Goal: Information Seeking & Learning: Learn about a topic

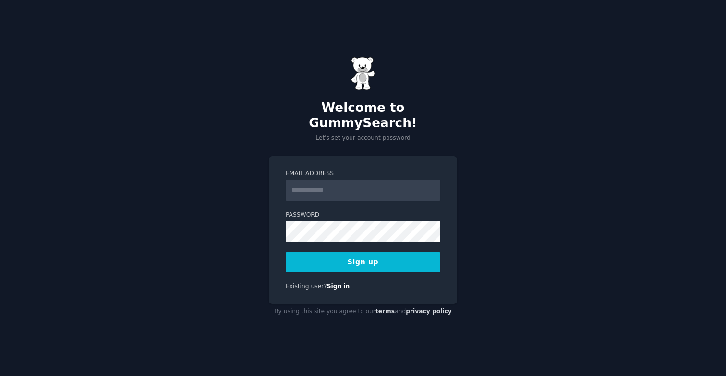
click at [329, 187] on input "Email Address" at bounding box center [363, 190] width 155 height 21
type input "**********"
click at [363, 252] on button "Sign up" at bounding box center [363, 262] width 155 height 20
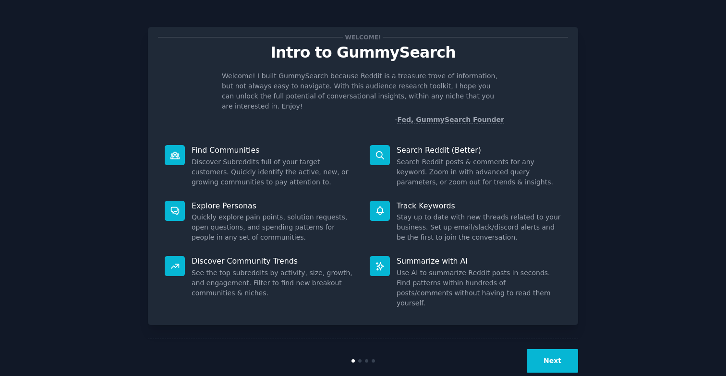
click at [550, 349] on button "Next" at bounding box center [552, 361] width 51 height 24
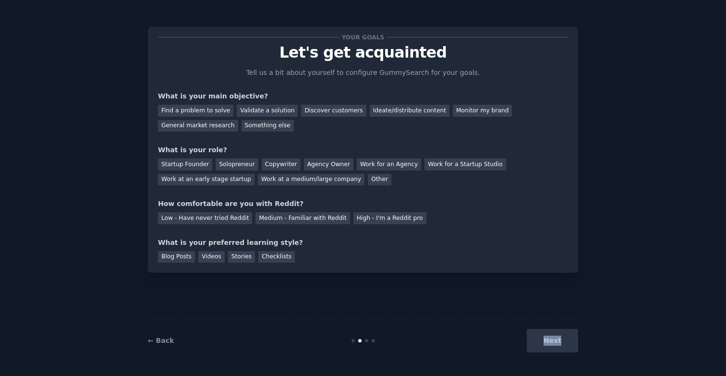
click at [550, 337] on div "Next" at bounding box center [506, 341] width 144 height 24
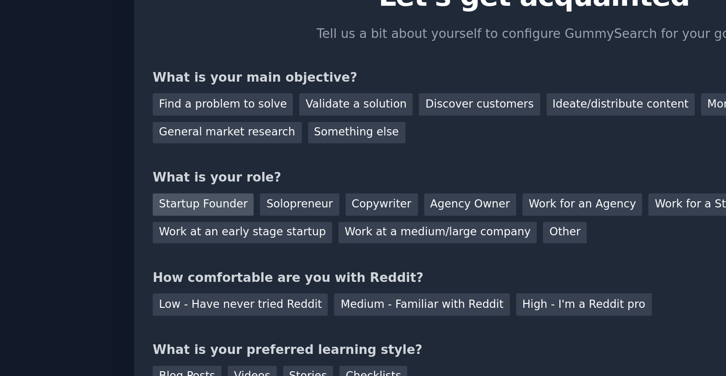
click at [197, 164] on div "Startup Founder" at bounding box center [185, 164] width 54 height 12
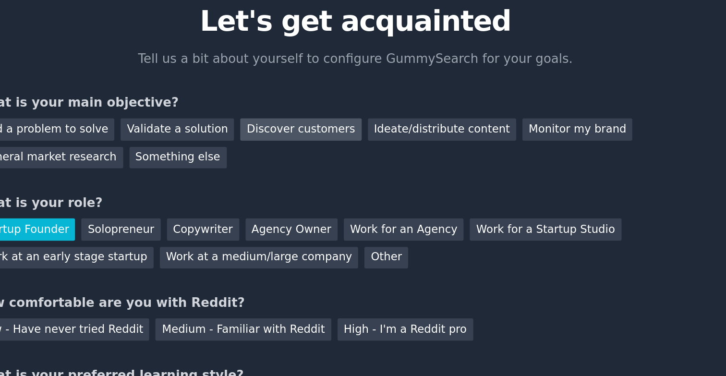
click at [336, 116] on div "Discover customers" at bounding box center [333, 111] width 65 height 12
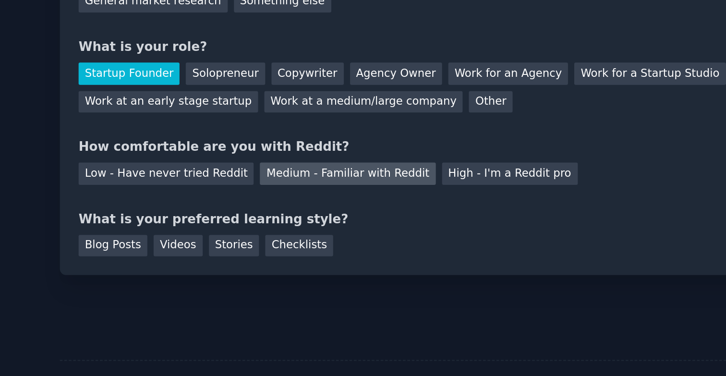
click at [296, 221] on div "Medium - Familiar with Reddit" at bounding box center [302, 218] width 94 height 12
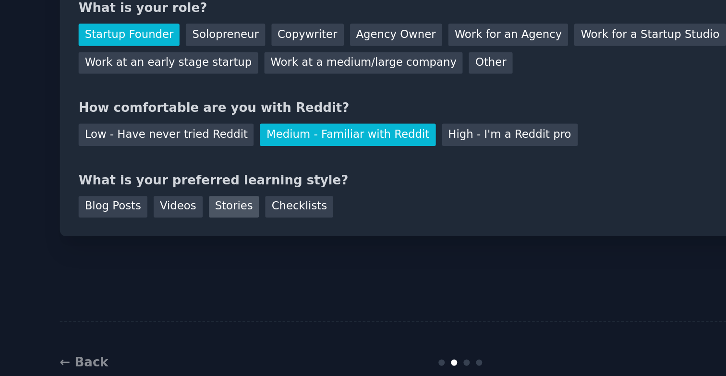
click at [228, 259] on div "Stories" at bounding box center [241, 257] width 27 height 12
click at [206, 258] on div "Videos" at bounding box center [211, 257] width 26 height 12
click at [231, 256] on div "Stories" at bounding box center [241, 257] width 27 height 12
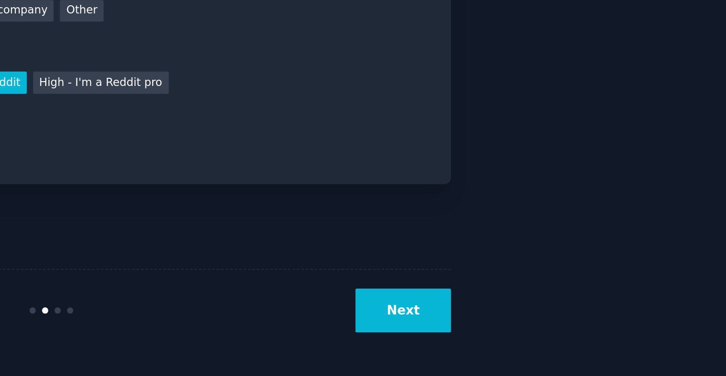
click at [554, 342] on button "Next" at bounding box center [552, 341] width 51 height 24
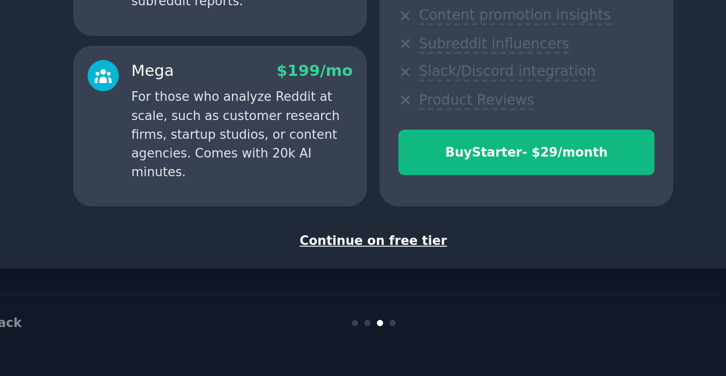
click at [352, 303] on div "Continue on free tier" at bounding box center [363, 303] width 410 height 10
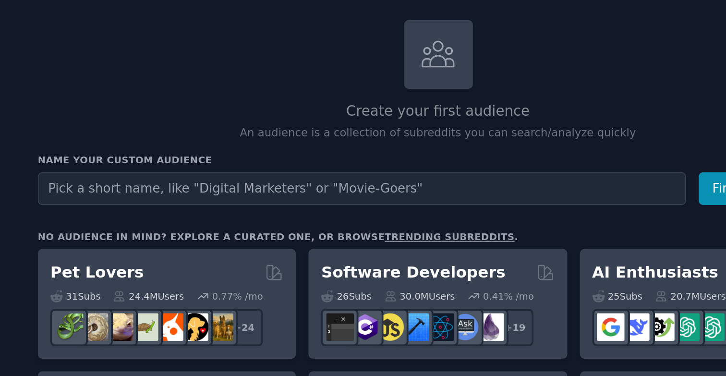
click at [289, 155] on input "text" at bounding box center [339, 152] width 349 height 18
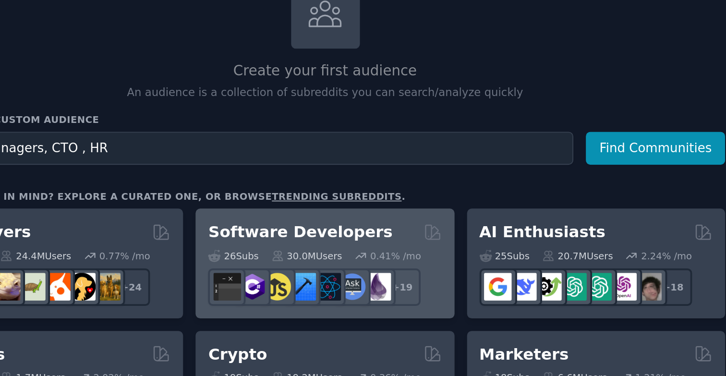
scroll to position [6, 0]
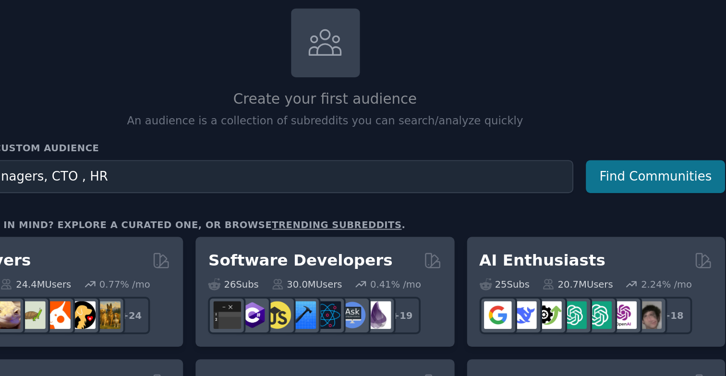
type input "Facility Managers, CTO , HR"
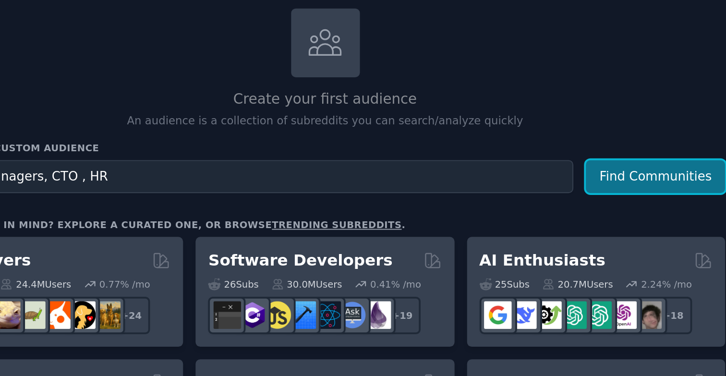
click at [535, 151] on button "Find Communities" at bounding box center [557, 145] width 75 height 18
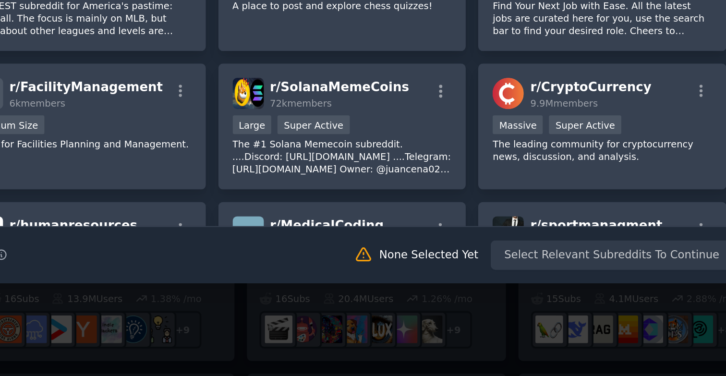
click at [464, 305] on div "Search Tips Tips None Selected Yet Select Relevant Subreddits To Continue" at bounding box center [363, 307] width 417 height 24
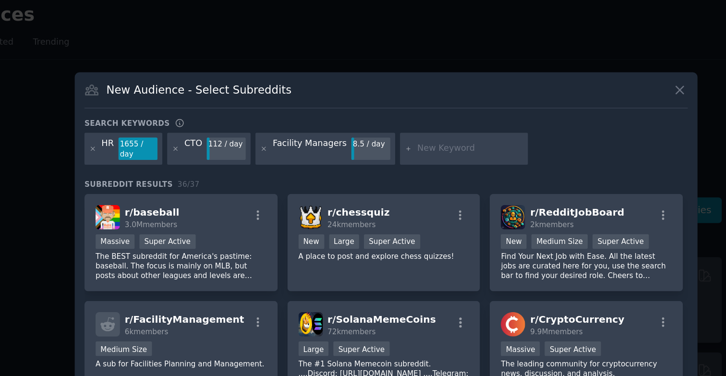
click at [183, 106] on div "1655 / day" at bounding box center [191, 102] width 27 height 15
click at [390, 107] on div at bounding box center [417, 103] width 88 height 22
click at [391, 102] on input "text" at bounding box center [421, 102] width 73 height 9
type input "R"
type input "meetingroom"
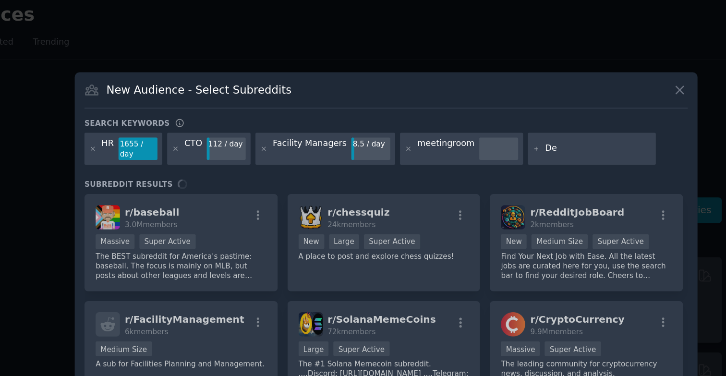
type input "D"
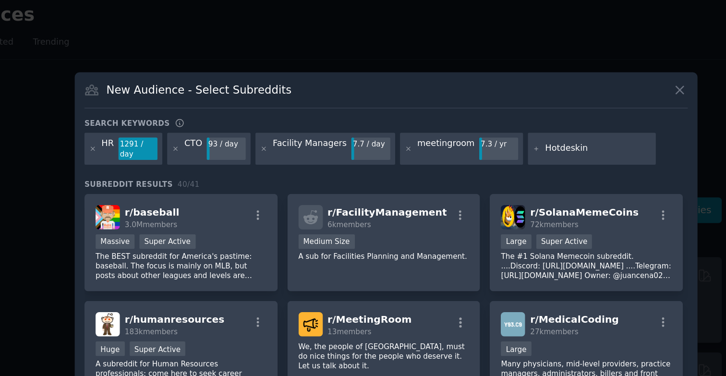
type input "Hotdesking"
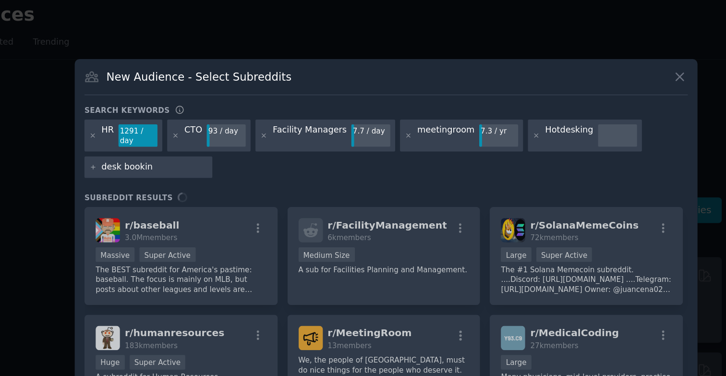
type input "desk booking"
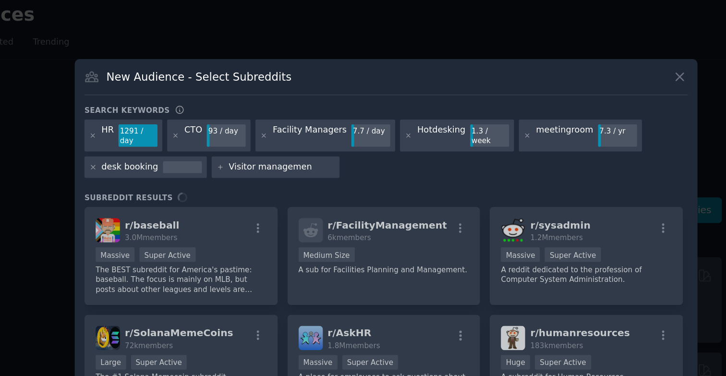
type input "Visitor management"
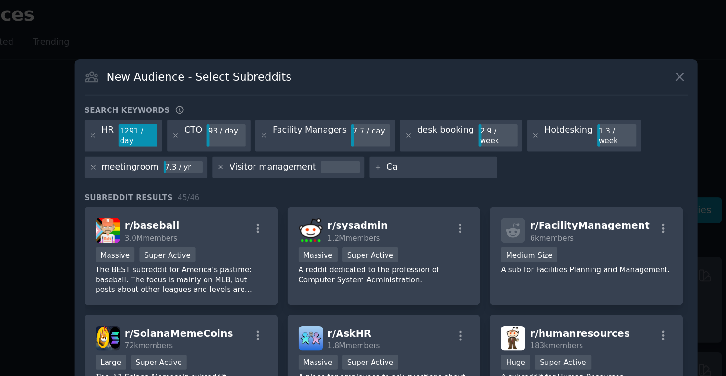
type input "C"
type input "Didigtal Display"
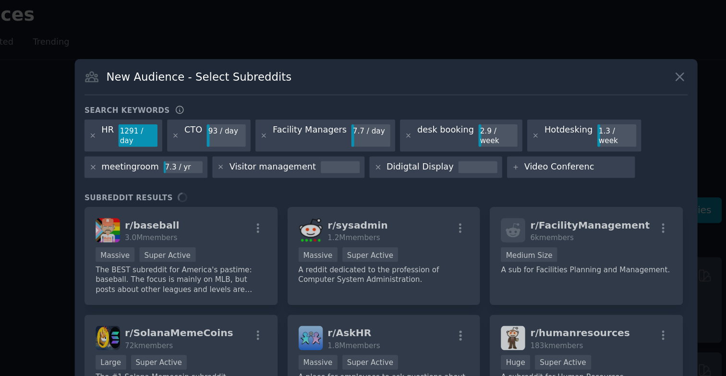
type input "Video Conference"
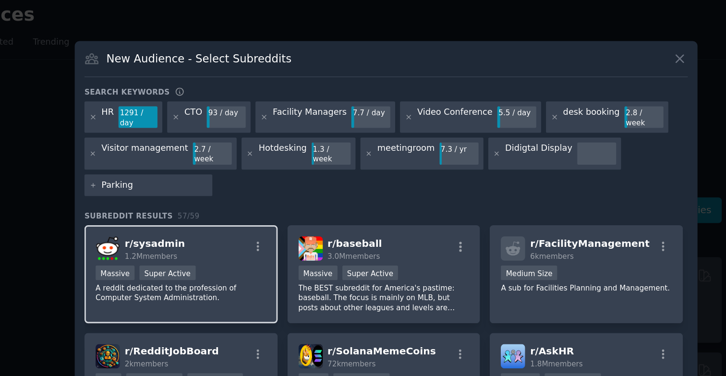
type input "Parking"
click at [209, 164] on span "r/ sysadmin" at bounding box center [203, 168] width 42 height 8
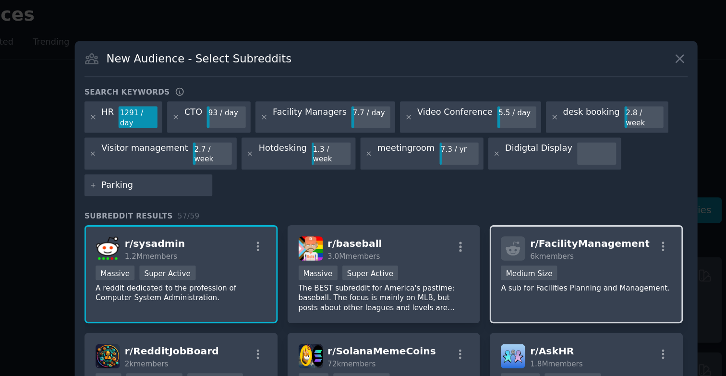
click at [490, 174] on span "6k members" at bounding box center [477, 177] width 30 height 6
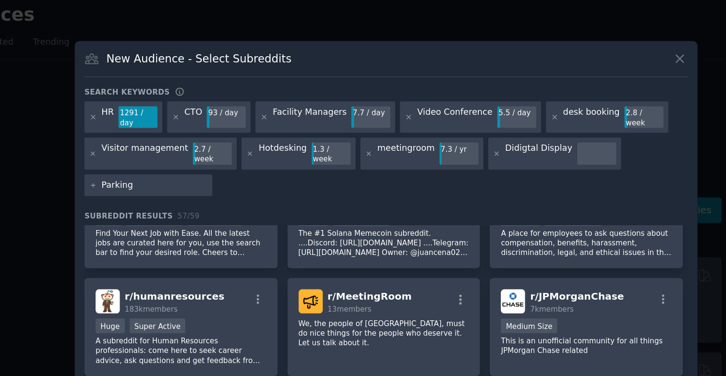
scroll to position [113, 0]
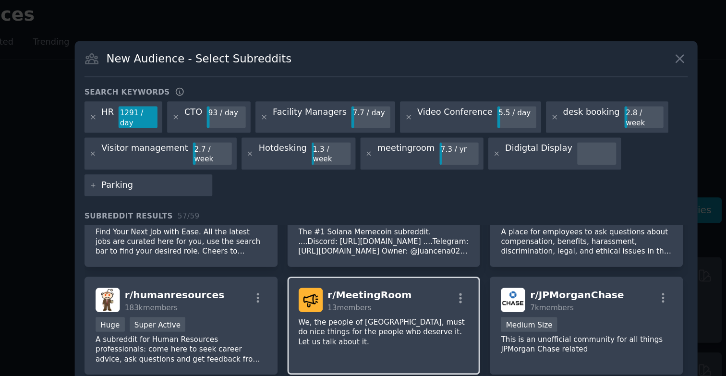
click at [388, 199] on div "r/ MeetingRoom 13 members" at bounding box center [361, 207] width 118 height 17
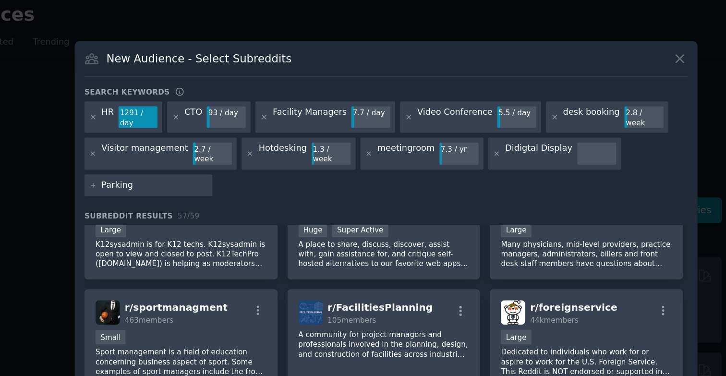
scroll to position [253, 0]
click at [351, 217] on span "105 members" at bounding box center [340, 220] width 34 height 6
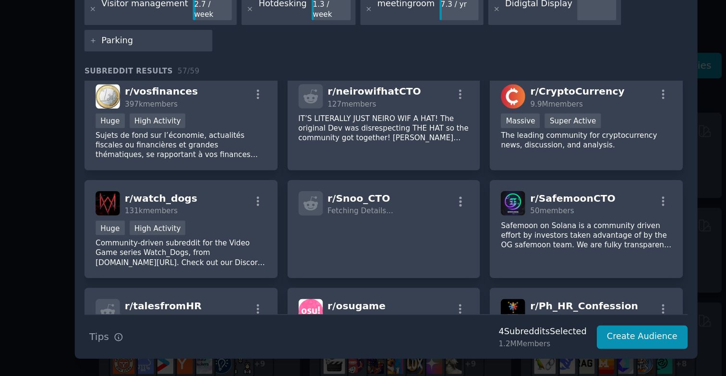
scroll to position [0, 0]
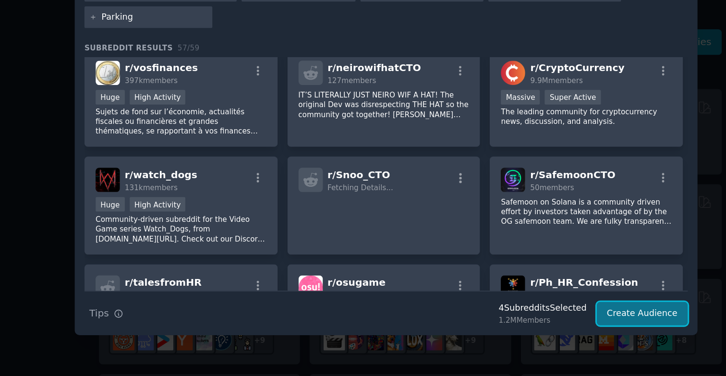
click at [532, 327] on button "Create Audience" at bounding box center [539, 333] width 63 height 16
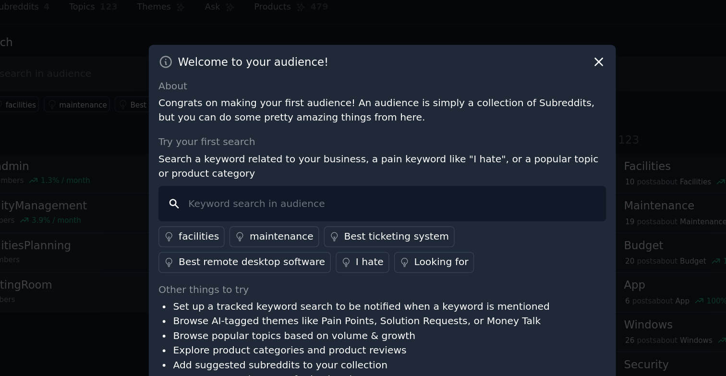
click at [371, 174] on input "text" at bounding box center [362, 171] width 309 height 24
type input "Worksplace"
click at [220, 172] on input "Worksplace" at bounding box center [362, 171] width 309 height 24
click at [281, 173] on input "Worksplace" at bounding box center [362, 171] width 309 height 24
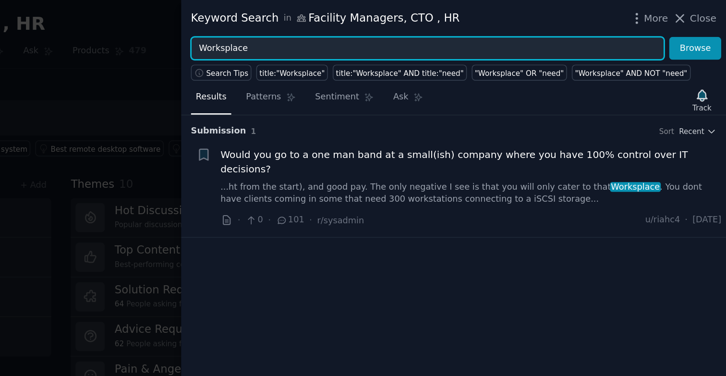
drag, startPoint x: 415, startPoint y: 32, endPoint x: 353, endPoint y: 33, distance: 61.9
click at [353, 33] on div "Worksplace Browse" at bounding box center [537, 33] width 376 height 16
click at [686, 25] on button "Browse" at bounding box center [704, 33] width 36 height 16
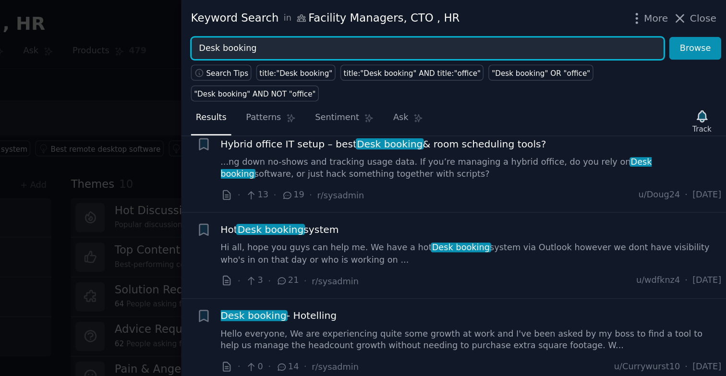
scroll to position [32, 0]
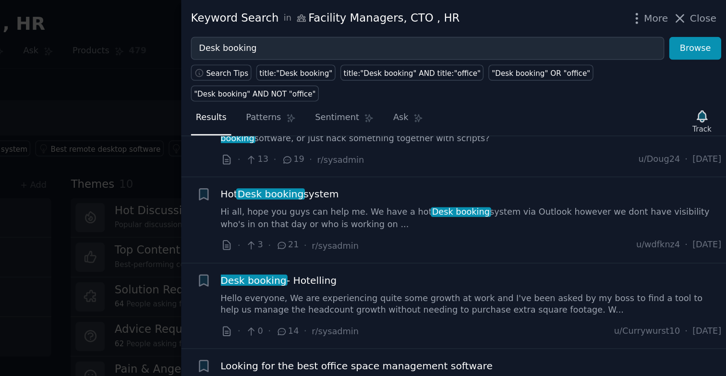
click at [432, 136] on span "Desk booking" at bounding box center [411, 134] width 48 height 8
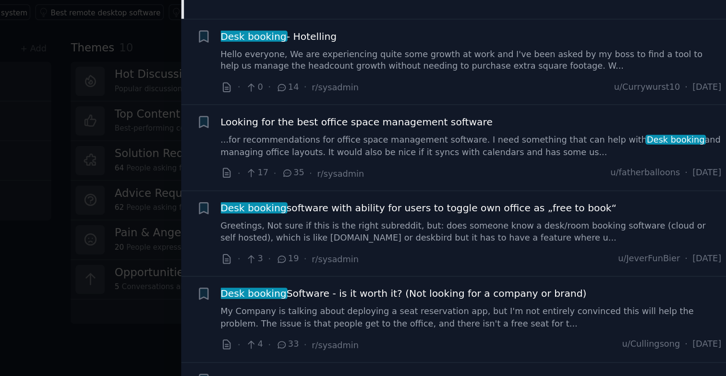
scroll to position [270, 0]
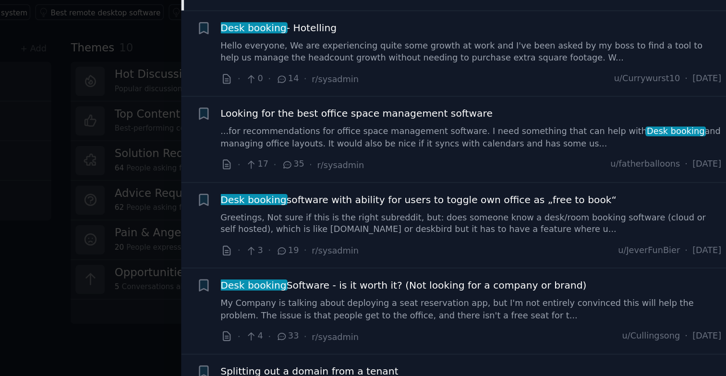
click at [415, 178] on div "Looking for the best office space management software ...for recommendations fo…" at bounding box center [550, 183] width 346 height 30
click at [420, 175] on span "Looking for the best office space management software" at bounding box center [471, 173] width 188 height 10
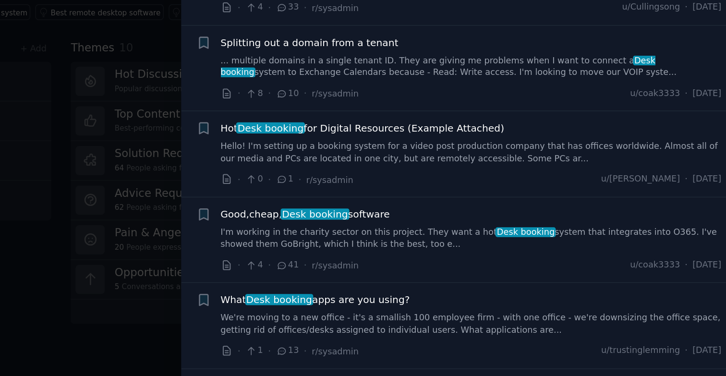
scroll to position [498, 0]
click at [449, 145] on link "... multiple domains in a single tenant ID. They are giving me problems when I …" at bounding box center [550, 140] width 346 height 17
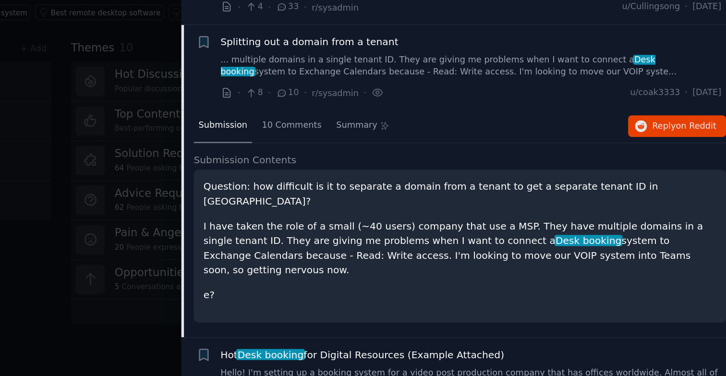
scroll to position [371, 0]
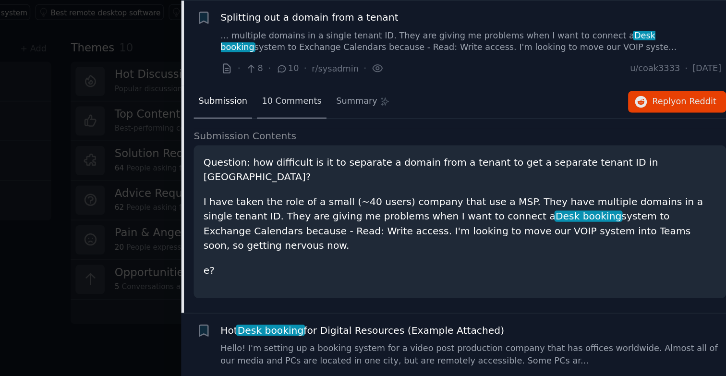
click at [412, 164] on span "10 Comments" at bounding box center [425, 164] width 41 height 9
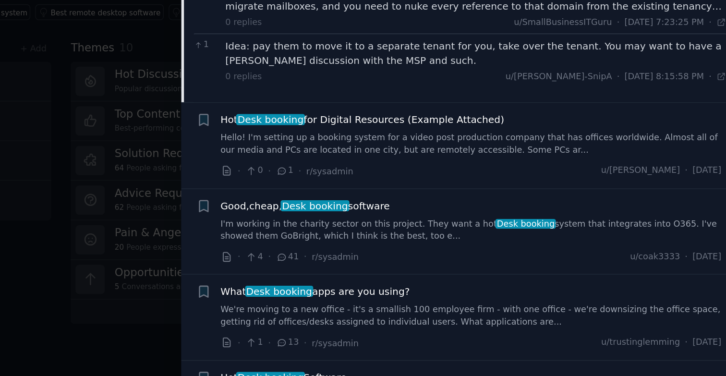
scroll to position [601, 0]
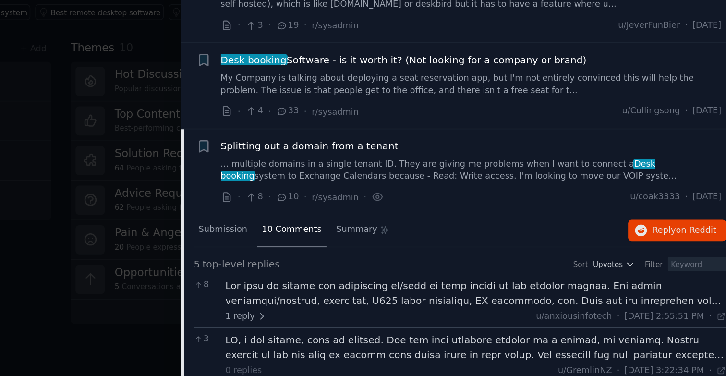
click at [499, 210] on link "... multiple domains in a single tenant ID. They are giving me problems when I …" at bounding box center [550, 212] width 346 height 17
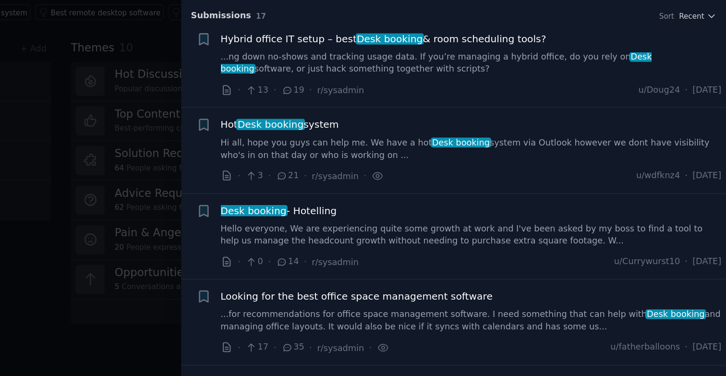
click at [527, 125] on span "Hybrid office IT setup – best Desk booking & room scheduling tools?" at bounding box center [489, 121] width 225 height 10
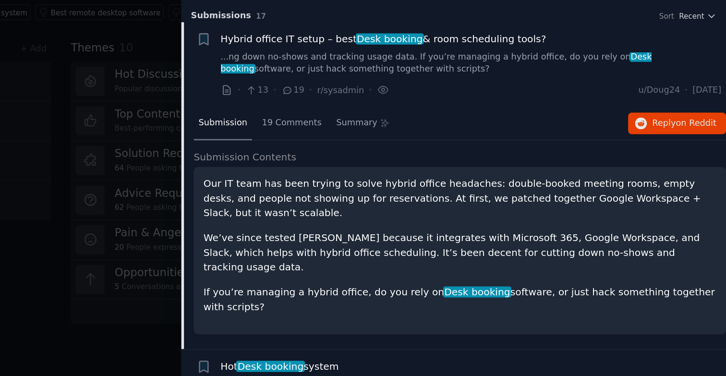
scroll to position [15, 0]
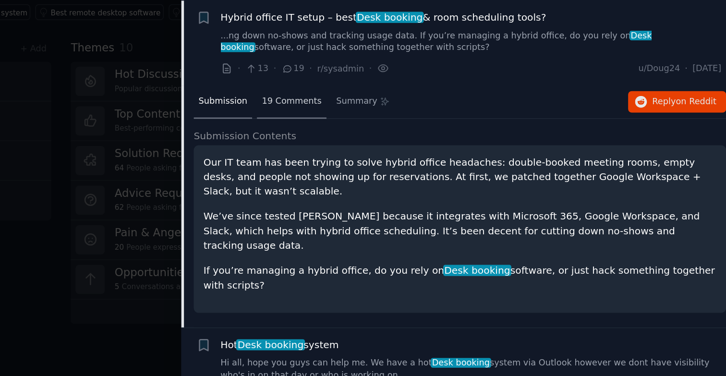
click at [423, 163] on span "19 Comments" at bounding box center [425, 164] width 41 height 9
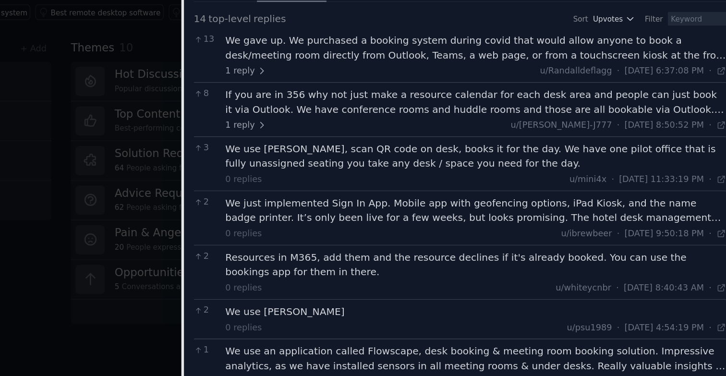
scroll to position [0, 0]
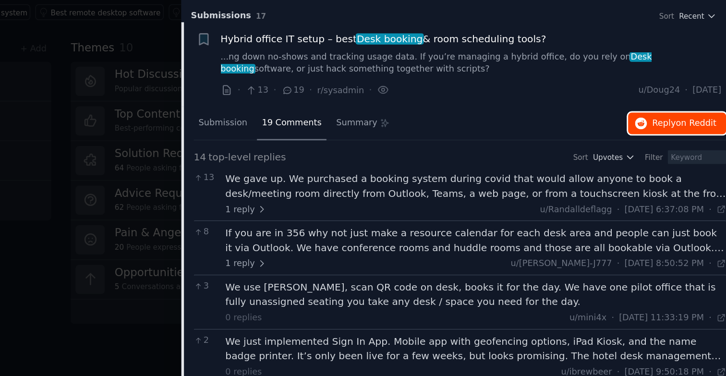
click at [676, 181] on span "Reply on Reddit" at bounding box center [697, 179] width 44 height 9
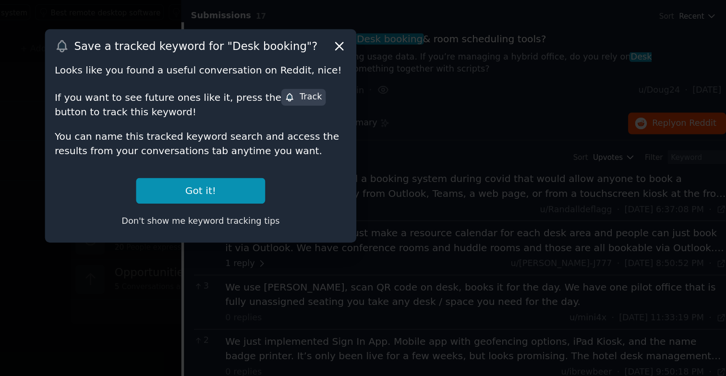
click at [459, 128] on icon at bounding box center [459, 126] width 10 height 10
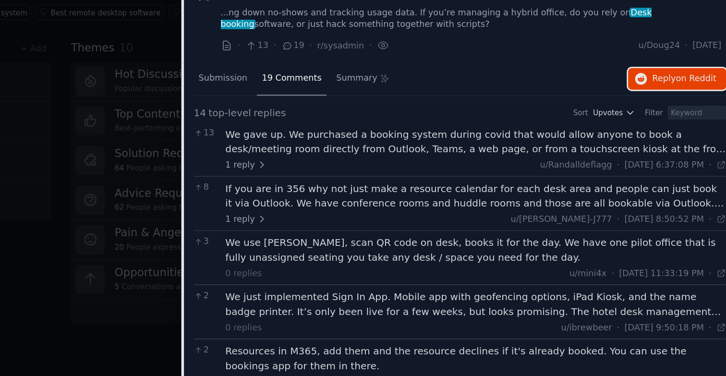
scroll to position [36, 0]
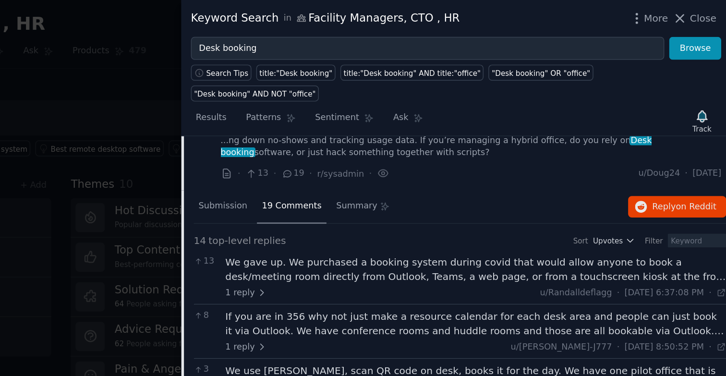
click at [414, 102] on link "...ng down no-shows and tracking usage data. If you’re managing a hybrid office…" at bounding box center [550, 101] width 346 height 17
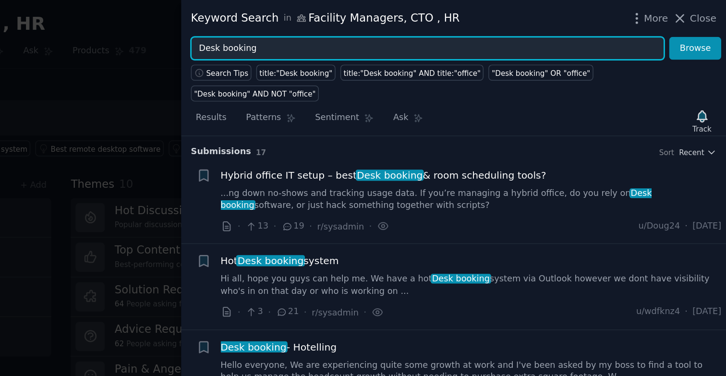
drag, startPoint x: 405, startPoint y: 33, endPoint x: 351, endPoint y: 32, distance: 54.3
click at [351, 32] on div "Desk booking Browse" at bounding box center [537, 33] width 376 height 16
click at [362, 33] on input "Room Booking" at bounding box center [519, 33] width 327 height 16
click at [686, 25] on button "Browse" at bounding box center [704, 33] width 36 height 16
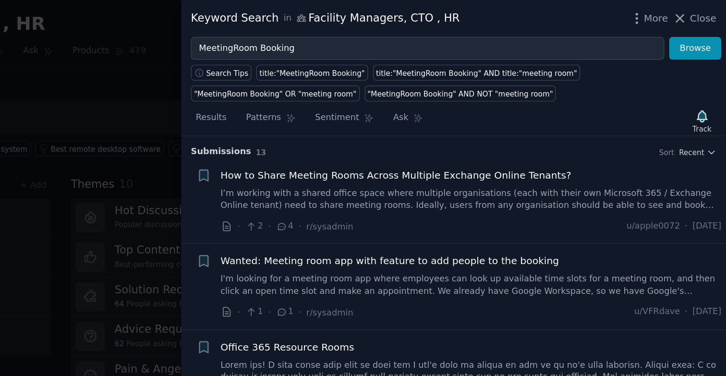
click at [445, 124] on span "How to Share Meeting Rooms Across Multiple Exchange Online Tenants?" at bounding box center [498, 121] width 242 height 10
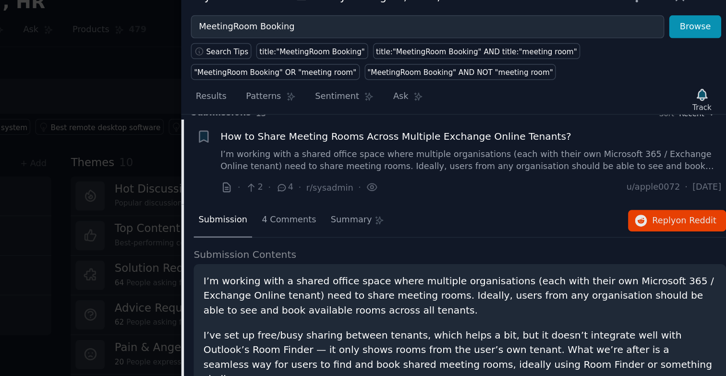
scroll to position [15, 0]
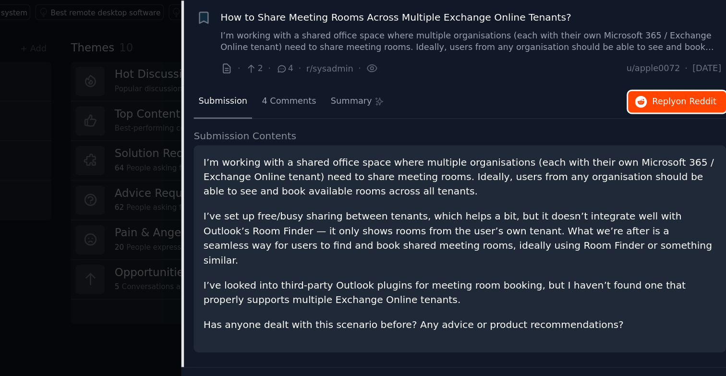
click at [671, 167] on button "Reply on Reddit" at bounding box center [692, 164] width 68 height 15
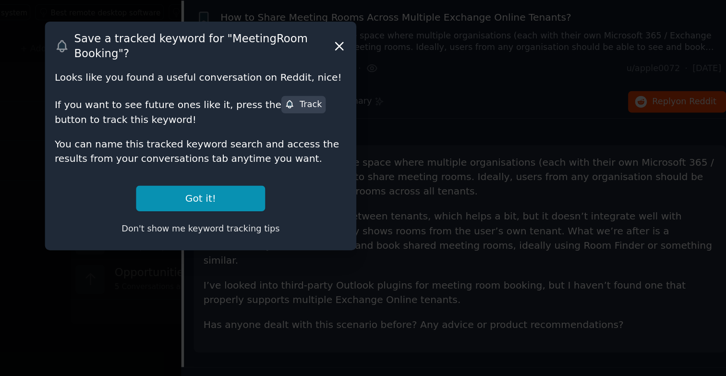
click at [459, 128] on icon at bounding box center [459, 126] width 10 height 10
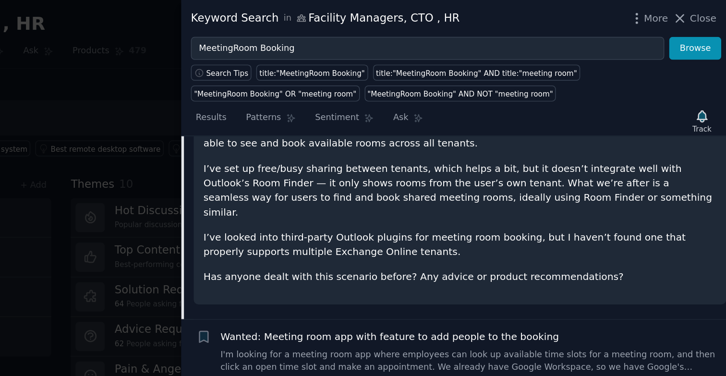
scroll to position [147, 0]
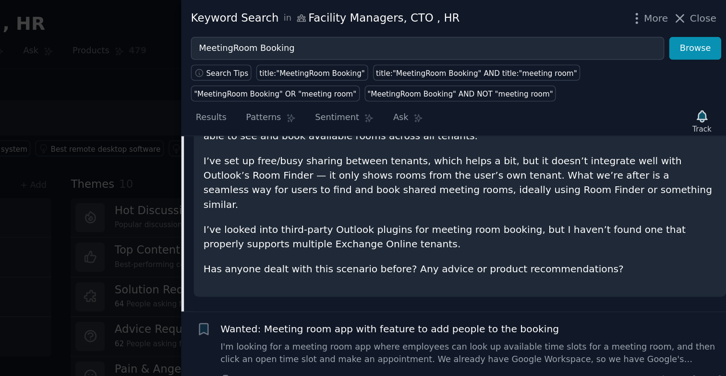
click at [566, 132] on p "I’ve set up free/busy sharing between tenants, which helps a bit, but it doesn’…" at bounding box center [542, 126] width 354 height 40
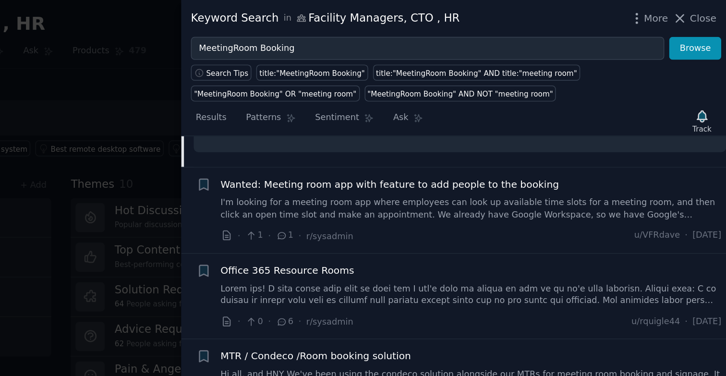
scroll to position [253, 0]
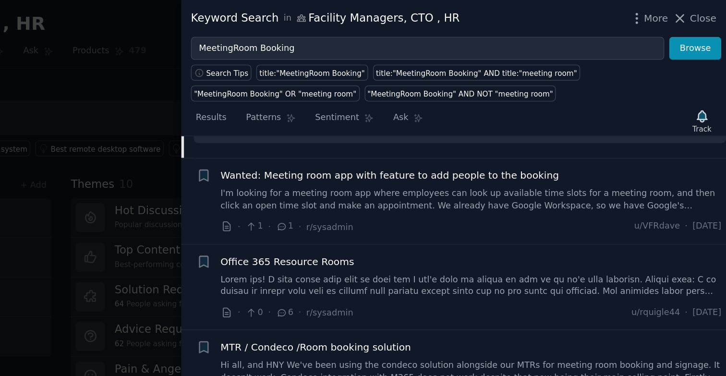
click at [552, 135] on link "I'm looking for a meeting room app where employees can look up available time s…" at bounding box center [550, 138] width 346 height 17
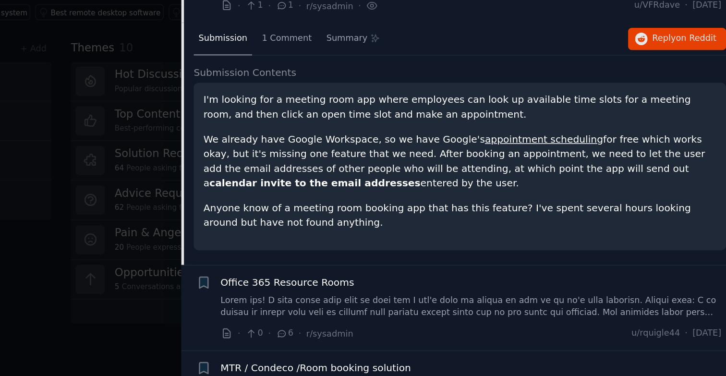
scroll to position [121, 0]
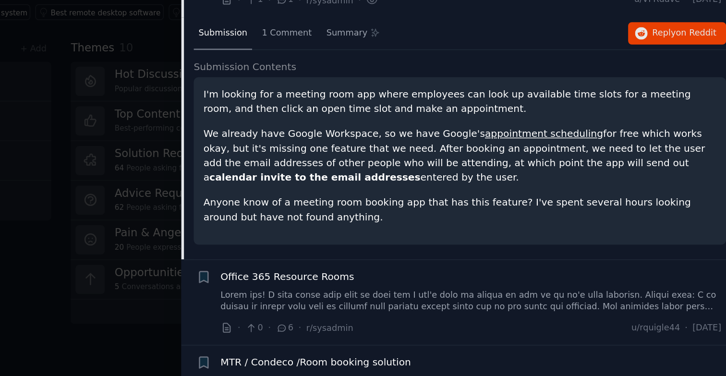
click at [609, 230] on p "Anyone know of a meeting room booking app that has this feature? I've spent sev…" at bounding box center [542, 239] width 354 height 20
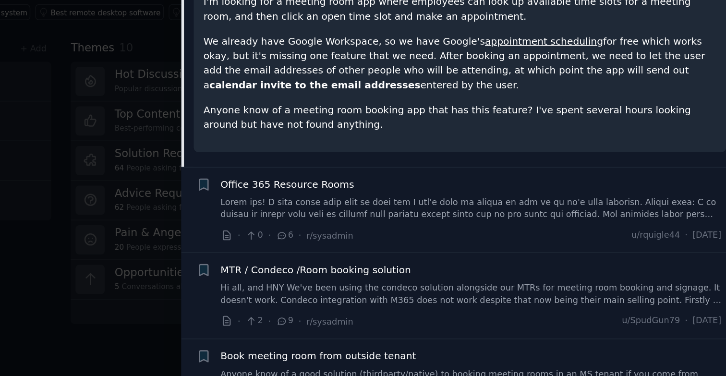
scroll to position [187, 0]
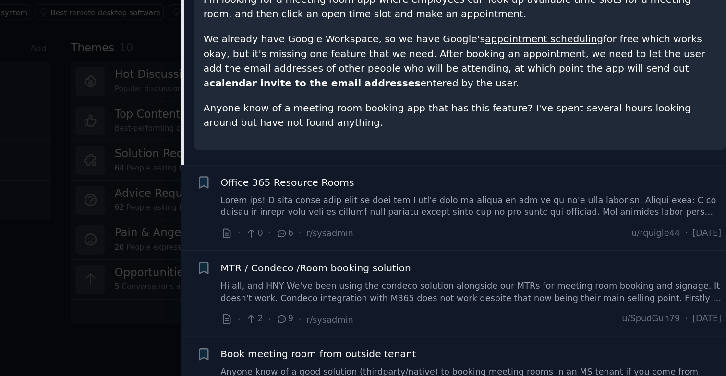
click at [516, 256] on div "· 0 · 6 · r/sysadmin u/rquigle44 · [DATE]" at bounding box center [550, 255] width 346 height 10
click at [522, 238] on link at bounding box center [550, 237] width 346 height 17
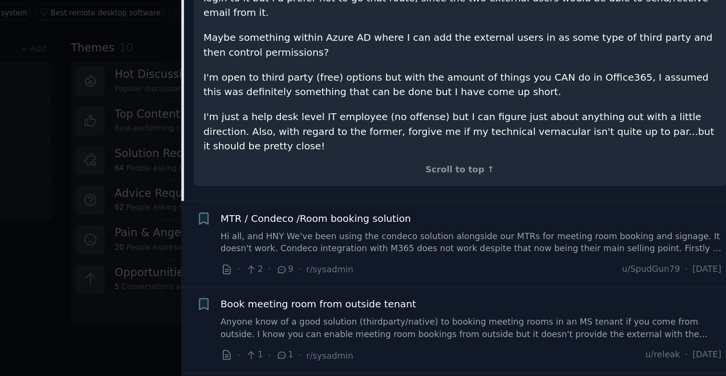
scroll to position [377, 0]
click at [548, 207] on div "Scroll to top ↑" at bounding box center [542, 211] width 354 height 9
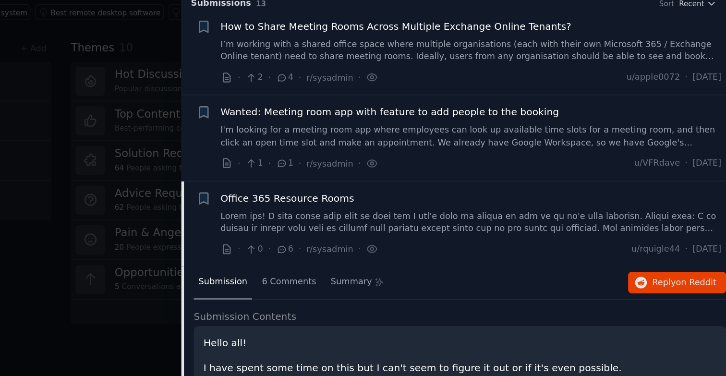
scroll to position [0, 0]
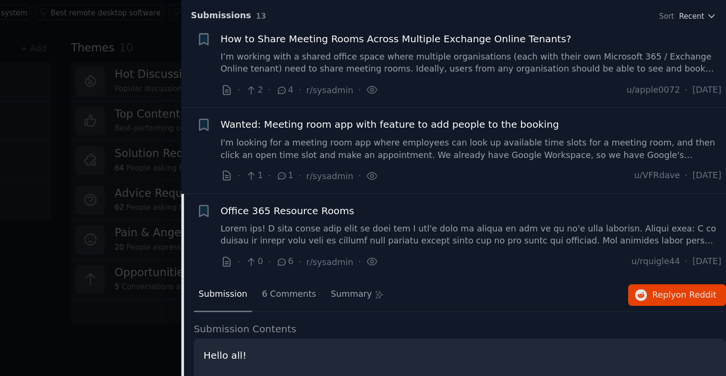
click at [544, 251] on link at bounding box center [550, 256] width 346 height 17
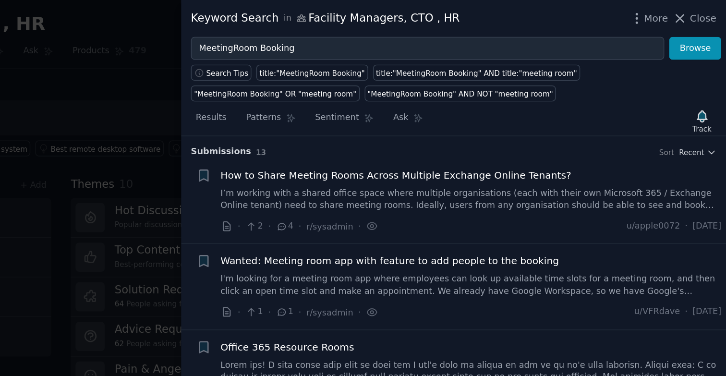
click at [536, 123] on span "How to Share Meeting Rooms Across Multiple Exchange Online Tenants?" at bounding box center [498, 121] width 242 height 10
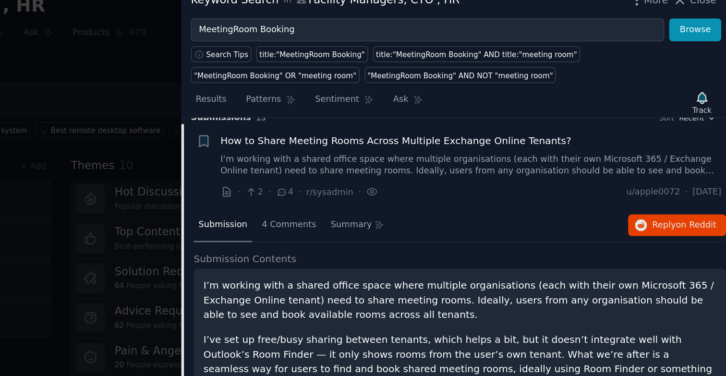
scroll to position [15, 0]
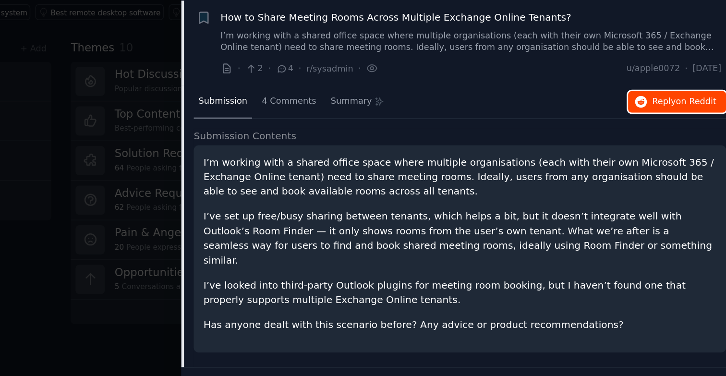
click at [667, 167] on icon "button" at bounding box center [667, 164] width 9 height 9
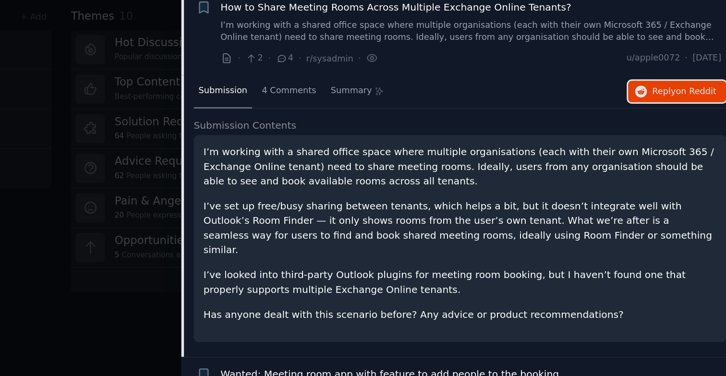
scroll to position [0, 0]
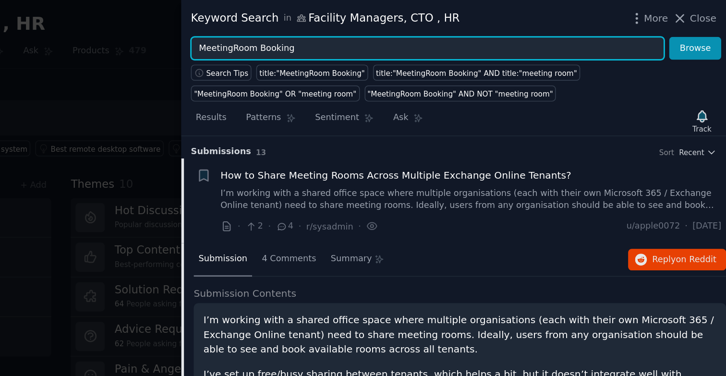
drag, startPoint x: 450, startPoint y: 38, endPoint x: 353, endPoint y: 34, distance: 96.6
click at [353, 34] on div "MeetingRoom Booking Browse" at bounding box center [537, 33] width 376 height 16
type input "visitors management"
click at [686, 25] on button "Browse" at bounding box center [704, 33] width 36 height 16
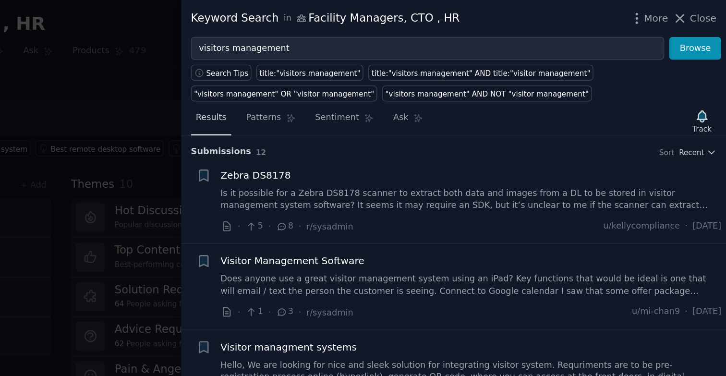
click at [374, 85] on span "Results" at bounding box center [370, 81] width 21 height 9
click at [409, 82] on span "Patterns" at bounding box center [406, 81] width 24 height 9
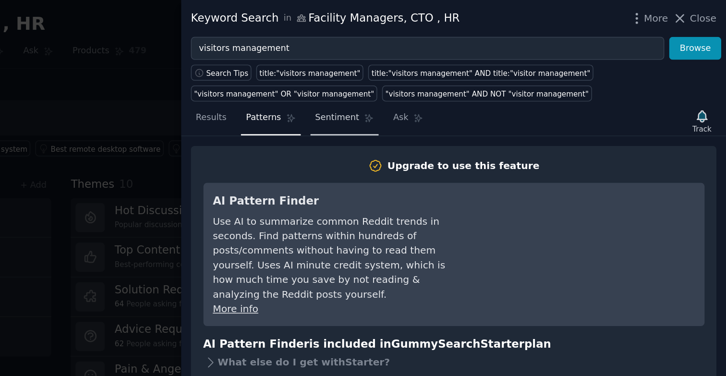
click at [453, 84] on span "Sentiment" at bounding box center [457, 81] width 30 height 9
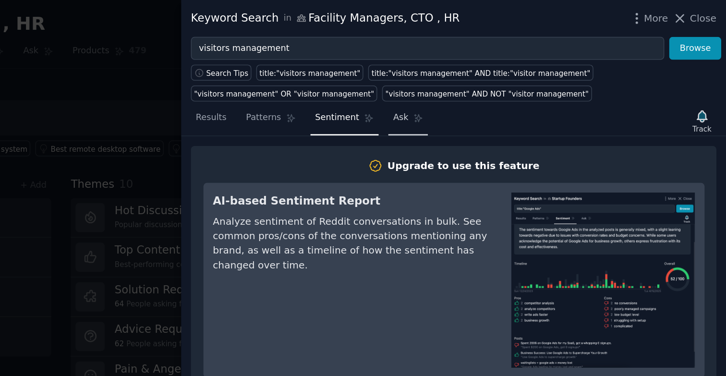
click at [501, 80] on span "Ask" at bounding box center [501, 81] width 11 height 9
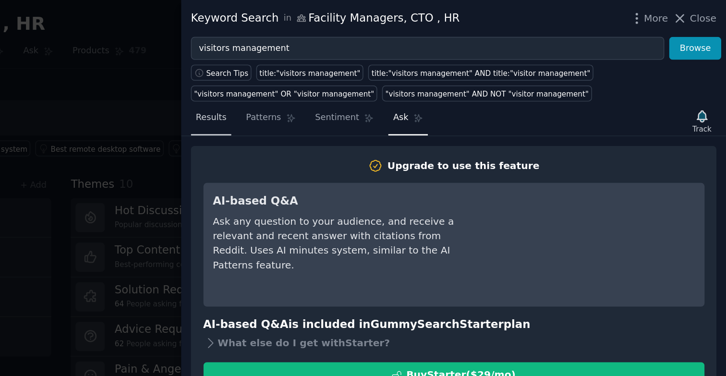
click at [375, 82] on span "Results" at bounding box center [370, 81] width 21 height 9
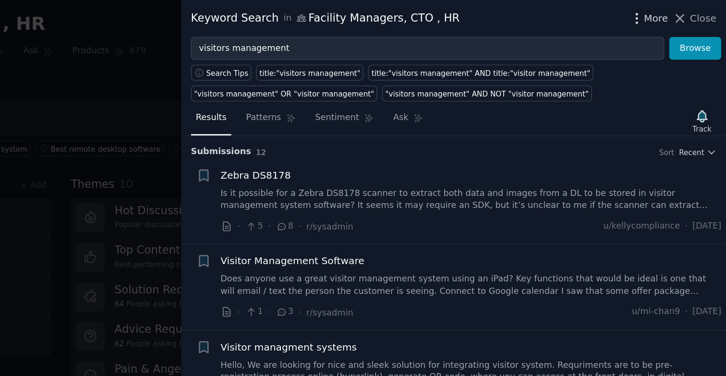
click at [680, 14] on span "More" at bounding box center [677, 13] width 17 height 10
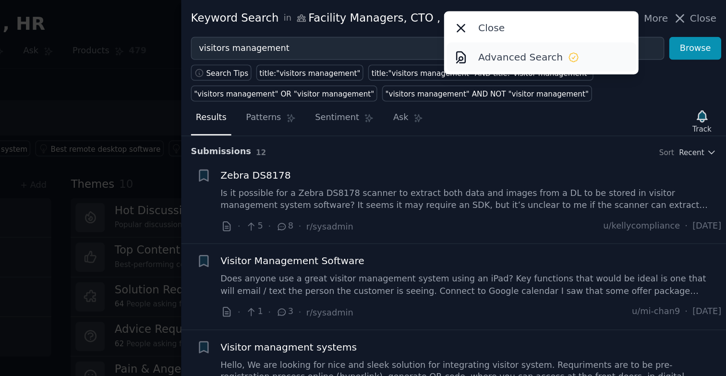
click at [597, 43] on p "Advanced Search" at bounding box center [583, 40] width 59 height 10
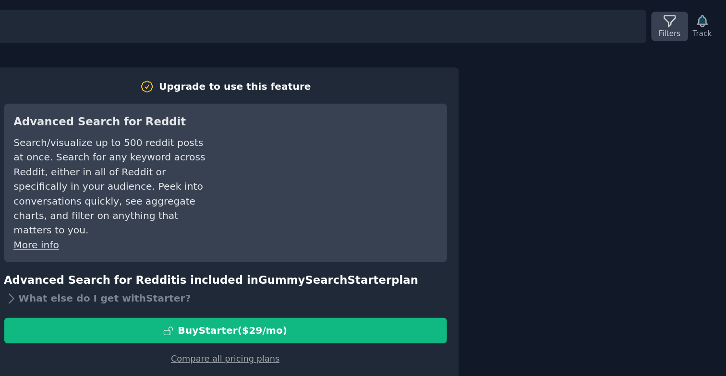
click at [688, 21] on div "Filters" at bounding box center [686, 23] width 15 height 7
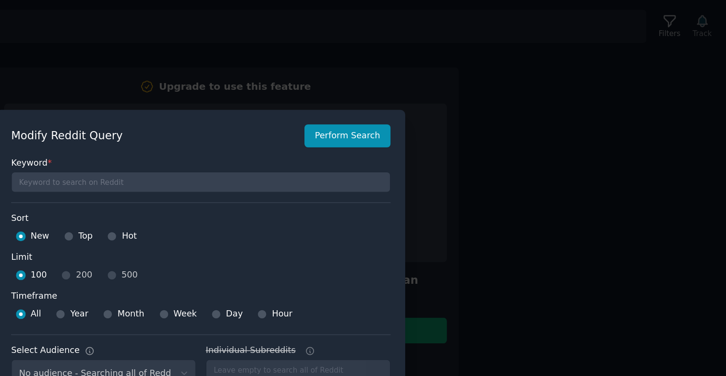
select select "221eb8ae10"
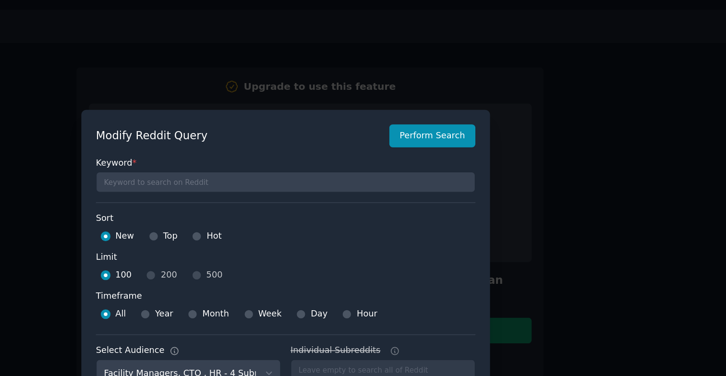
scroll to position [7, 0]
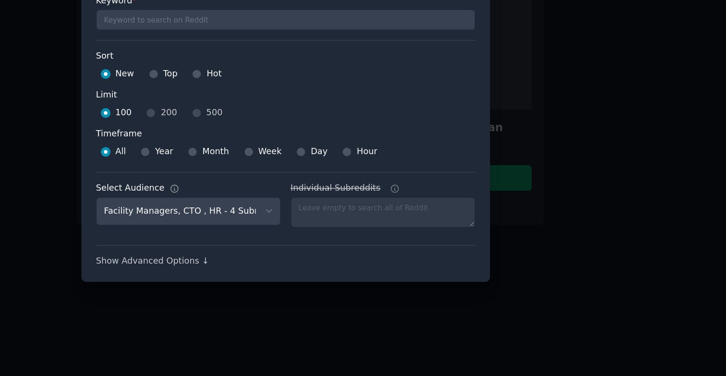
click at [303, 211] on div "Month" at bounding box center [309, 210] width 28 height 15
click at [299, 212] on input "Month" at bounding box center [298, 210] width 7 height 7
radio input "true"
click at [281, 287] on div "Show Advanced Options ↓" at bounding box center [363, 286] width 262 height 9
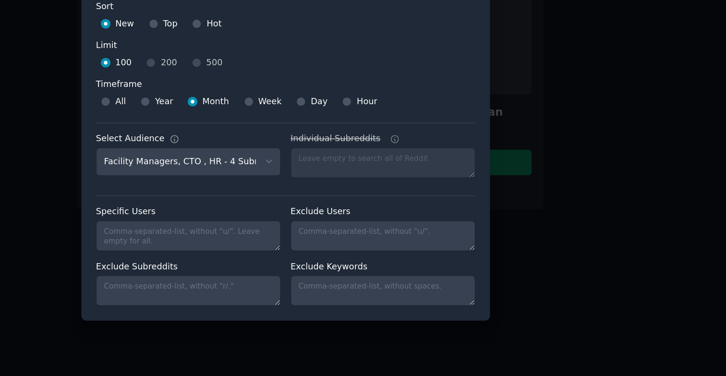
scroll to position [0, 0]
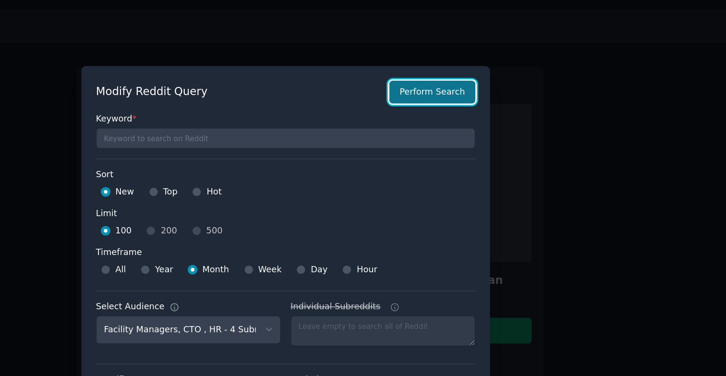
click at [448, 66] on button "Perform Search" at bounding box center [464, 64] width 60 height 16
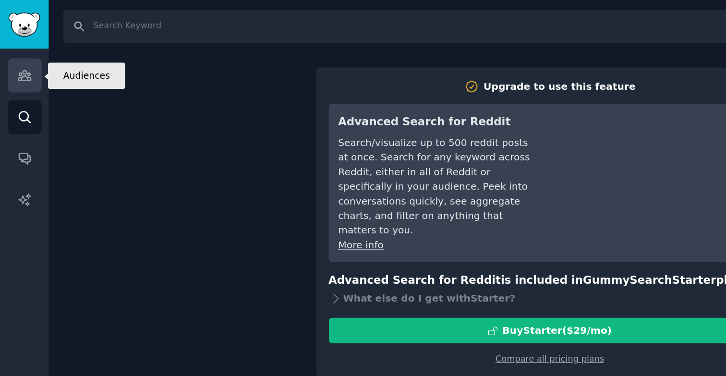
click at [18, 56] on icon "Sidebar" at bounding box center [17, 52] width 10 height 10
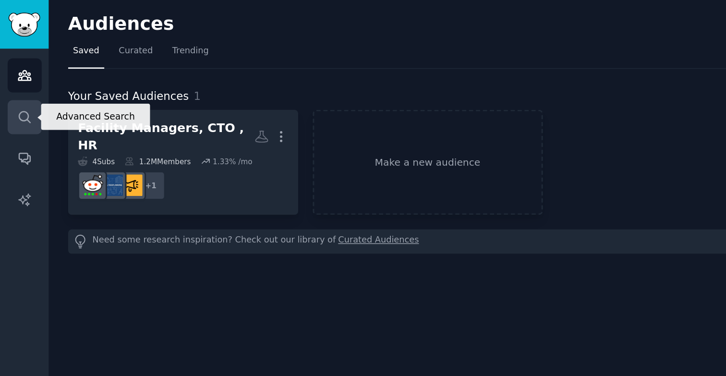
click at [14, 73] on link "Search" at bounding box center [17, 81] width 24 height 24
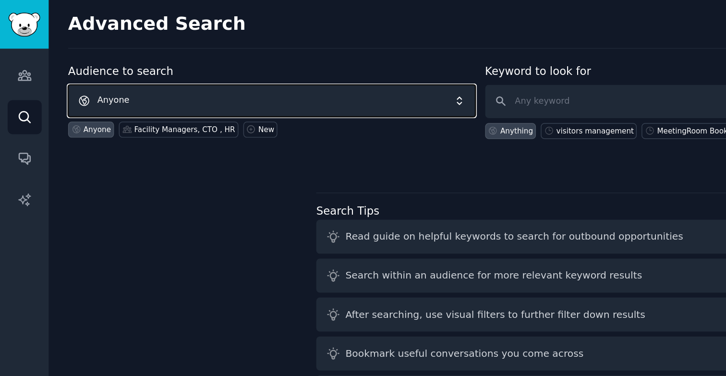
click at [93, 73] on span "Anyone" at bounding box center [187, 70] width 281 height 22
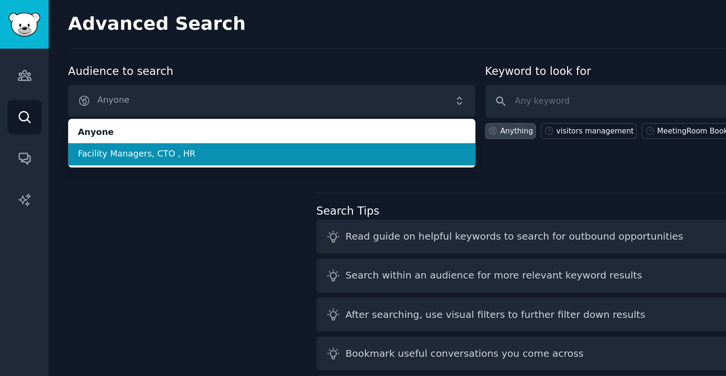
click at [95, 104] on span "Facility Managers, CTO , HR" at bounding box center [188, 106] width 268 height 9
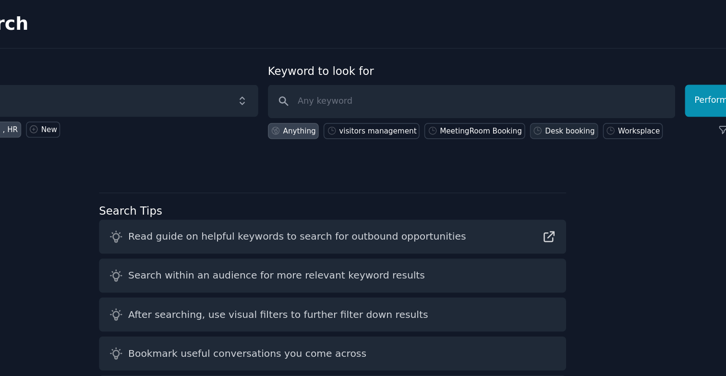
click at [529, 88] on div "Desk booking" at bounding box center [544, 90] width 34 height 7
type input "Desk booking"
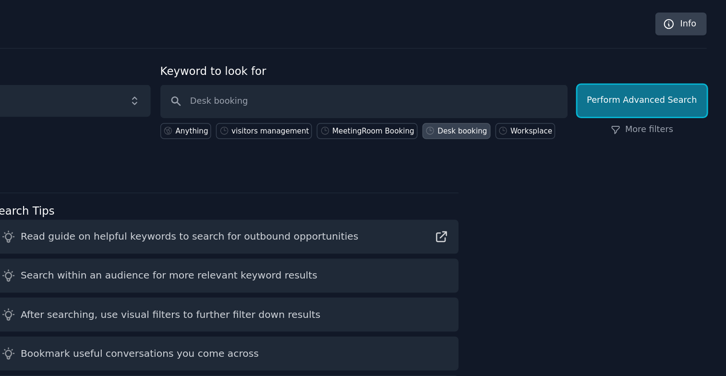
click at [663, 65] on button "Perform Advanced Search" at bounding box center [667, 70] width 89 height 22
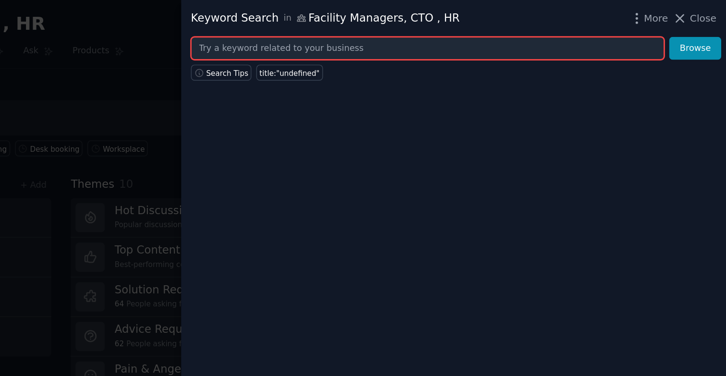
click at [477, 34] on input "text" at bounding box center [519, 33] width 327 height 16
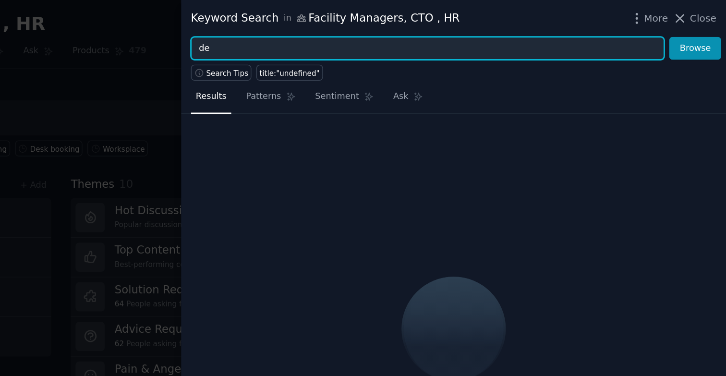
type input "d"
type input "hotdesking"
click at [686, 25] on button "Browse" at bounding box center [704, 33] width 36 height 16
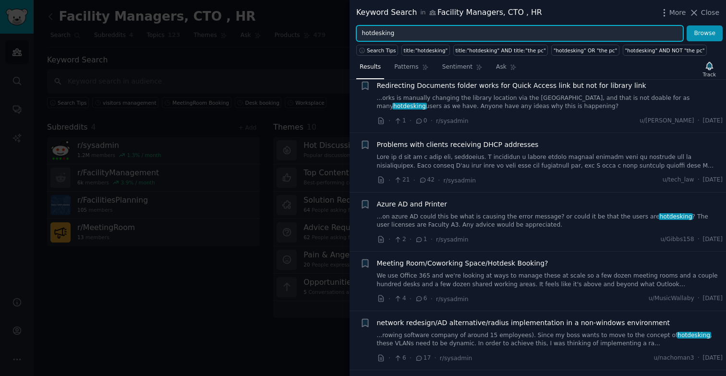
scroll to position [654, 0]
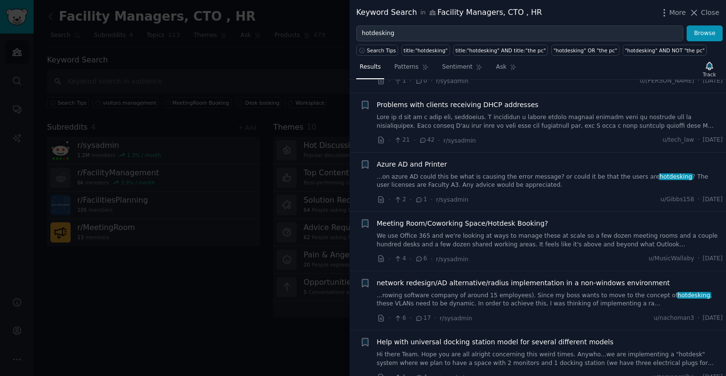
click at [193, 97] on div at bounding box center [363, 188] width 726 height 376
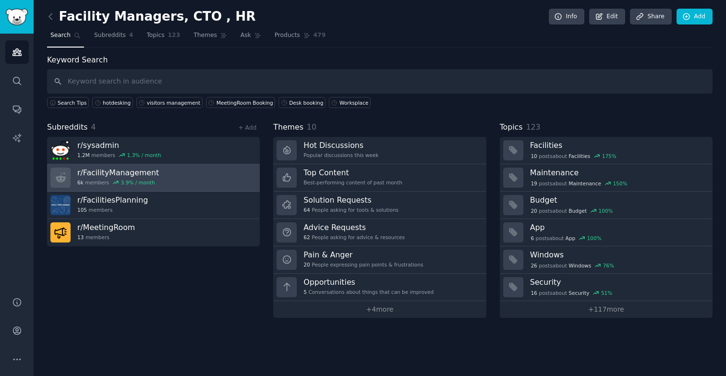
click at [103, 180] on div "6k members 3.9 % / month" at bounding box center [118, 182] width 82 height 7
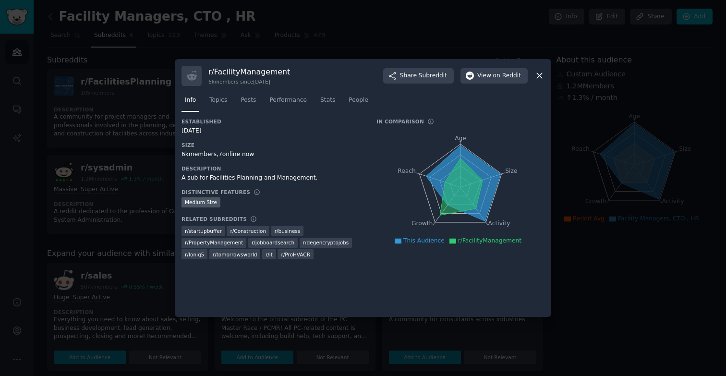
click at [538, 76] on icon at bounding box center [539, 75] width 5 height 5
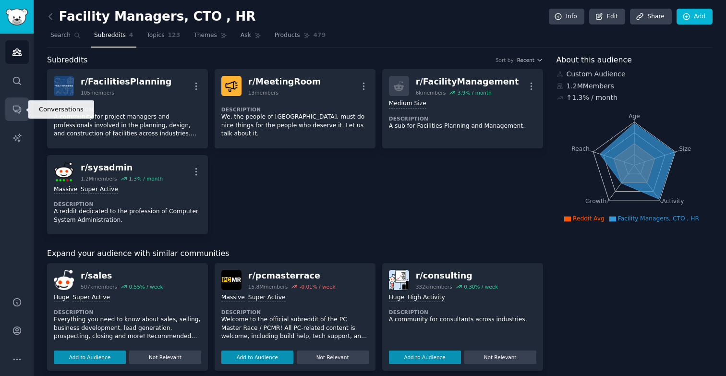
click at [19, 108] on icon "Sidebar" at bounding box center [17, 110] width 8 height 8
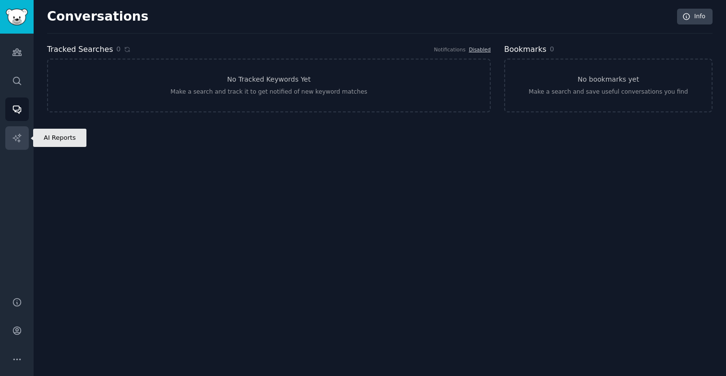
click at [17, 138] on icon "Sidebar" at bounding box center [16, 137] width 8 height 8
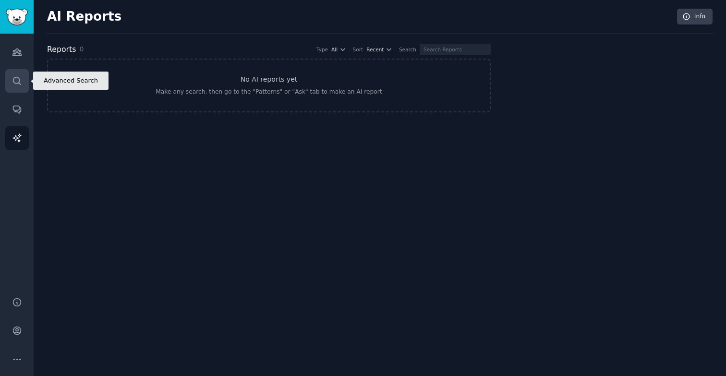
click at [15, 88] on link "Search" at bounding box center [17, 81] width 24 height 24
